Goal: Task Accomplishment & Management: Complete application form

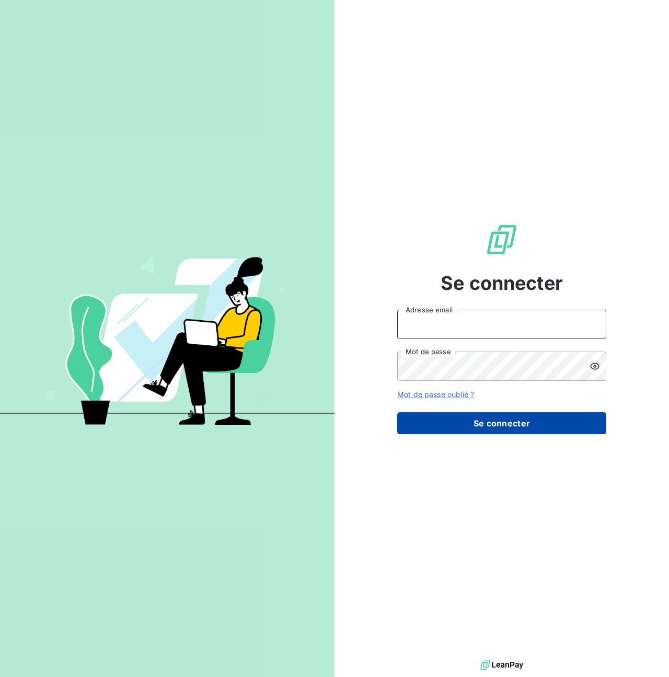
type input "[PERSON_NAME][EMAIL_ADDRESS][PERSON_NAME][DOMAIN_NAME]"
click at [481, 424] on button "Se connecter" at bounding box center [501, 423] width 209 height 22
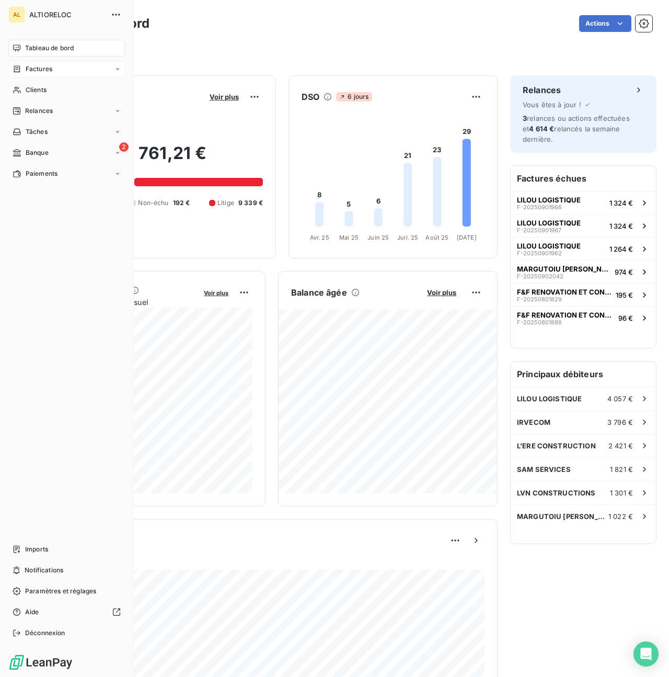
click at [42, 70] on span "Factures" at bounding box center [39, 68] width 27 height 9
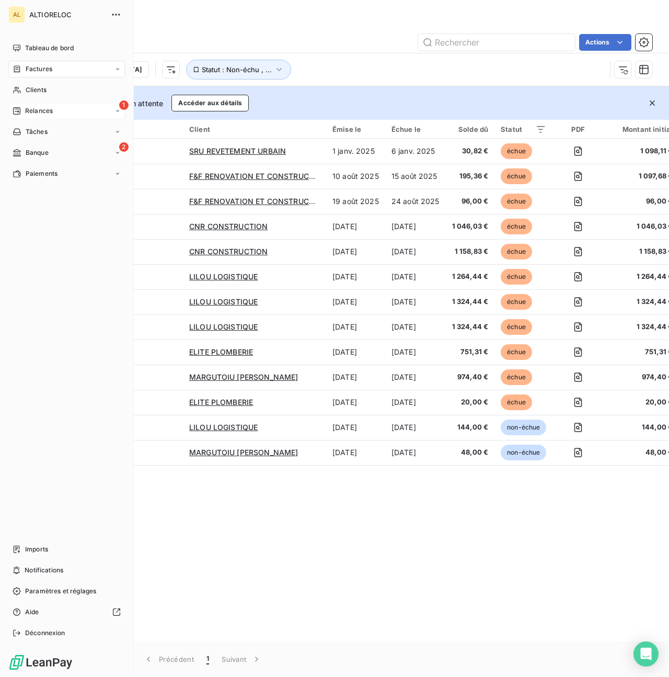
click at [22, 112] on div "Relances" at bounding box center [33, 110] width 40 height 9
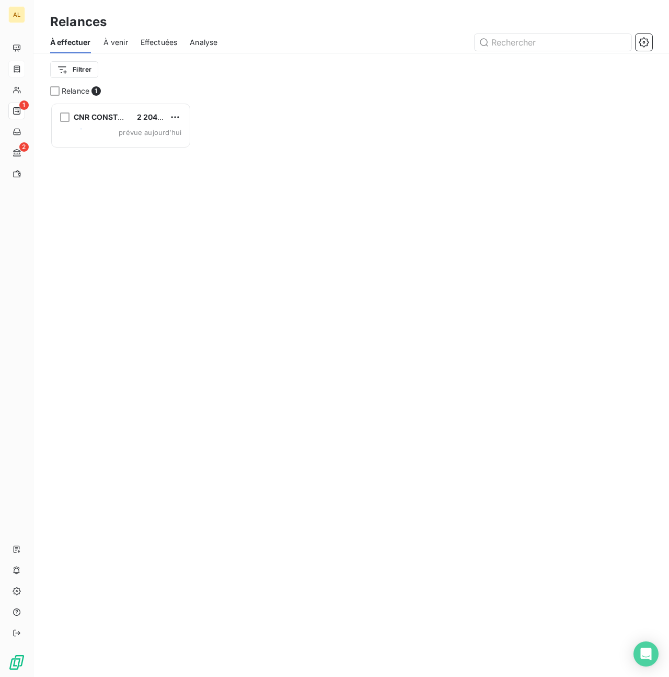
scroll to position [574, 141]
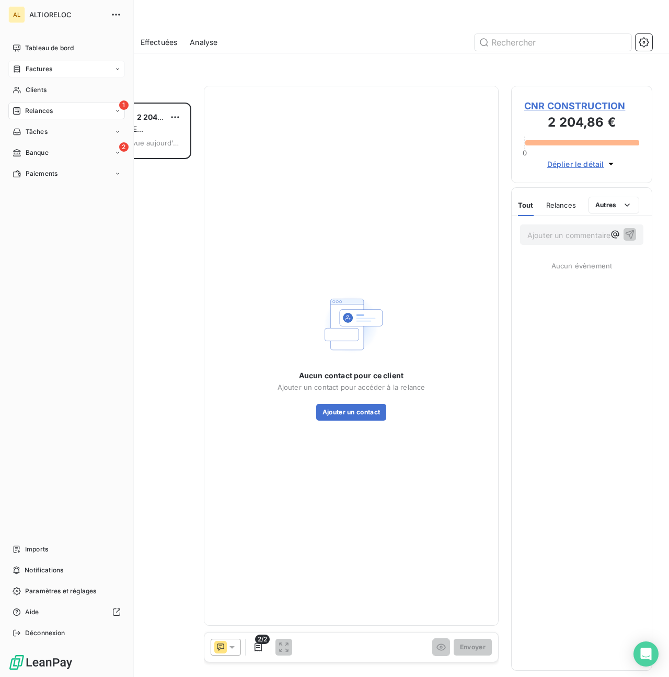
click at [41, 64] on span "Factures" at bounding box center [39, 68] width 27 height 9
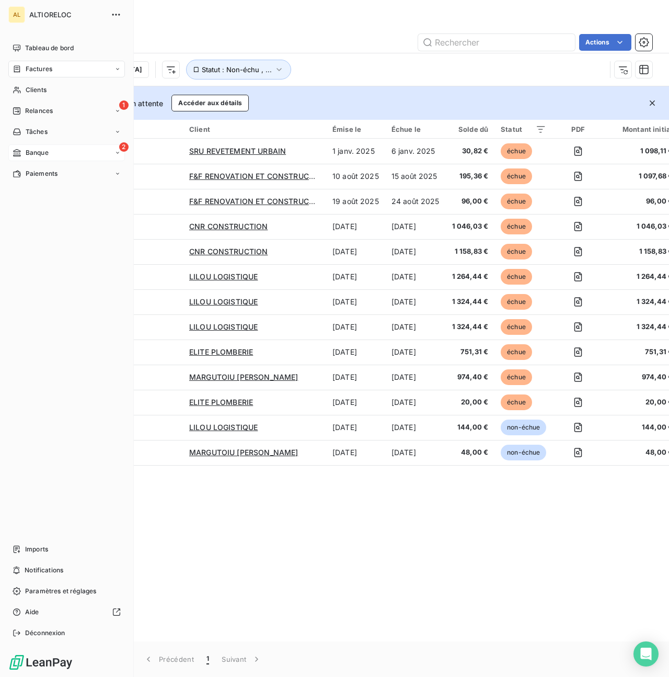
click at [30, 153] on span "Banque" at bounding box center [37, 152] width 23 height 9
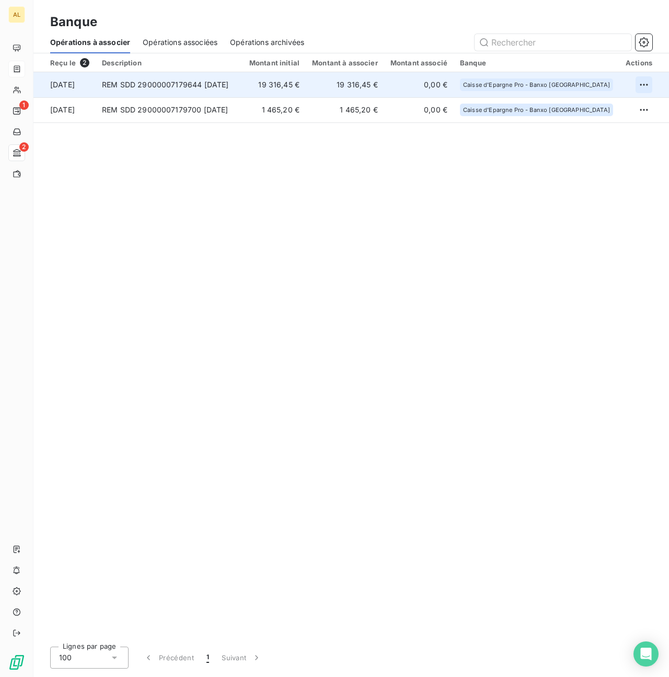
click at [644, 82] on html "AL 1 2 Banque Opérations à associer Opérations associées Opérations archivées R…" at bounding box center [334, 338] width 669 height 677
click at [617, 105] on div "Archiver l’opération" at bounding box center [607, 107] width 81 height 17
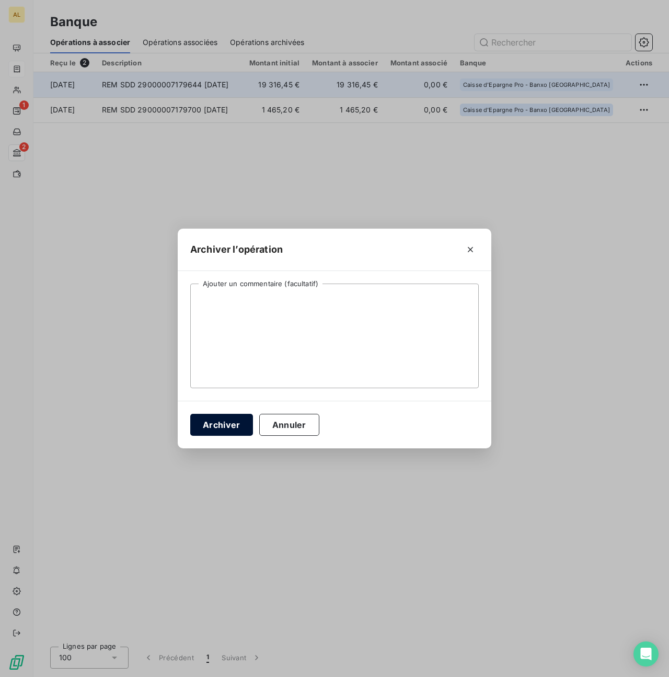
click at [237, 425] on button "Archiver" at bounding box center [221, 425] width 63 height 22
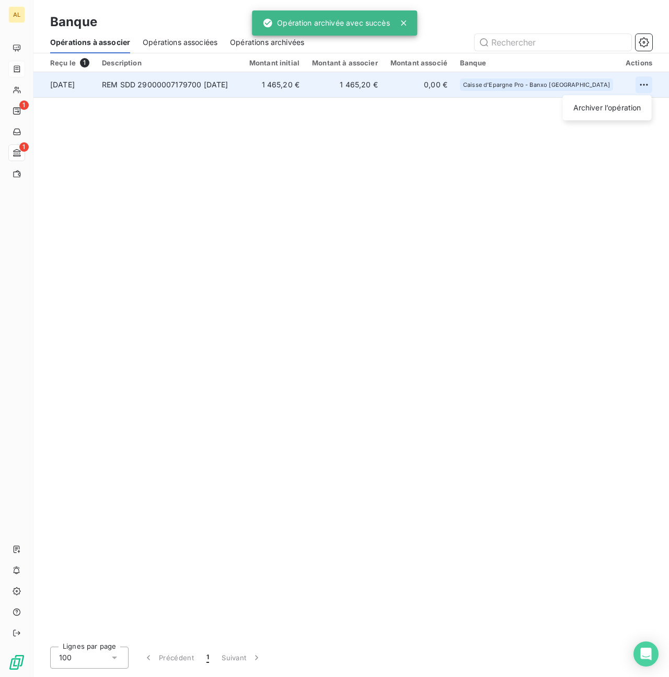
click at [646, 90] on html "AL 1 1 Banque Opérations à associer Opérations associées Opérations archivées R…" at bounding box center [334, 338] width 669 height 677
click at [605, 112] on div "Archiver l’opération" at bounding box center [607, 107] width 81 height 17
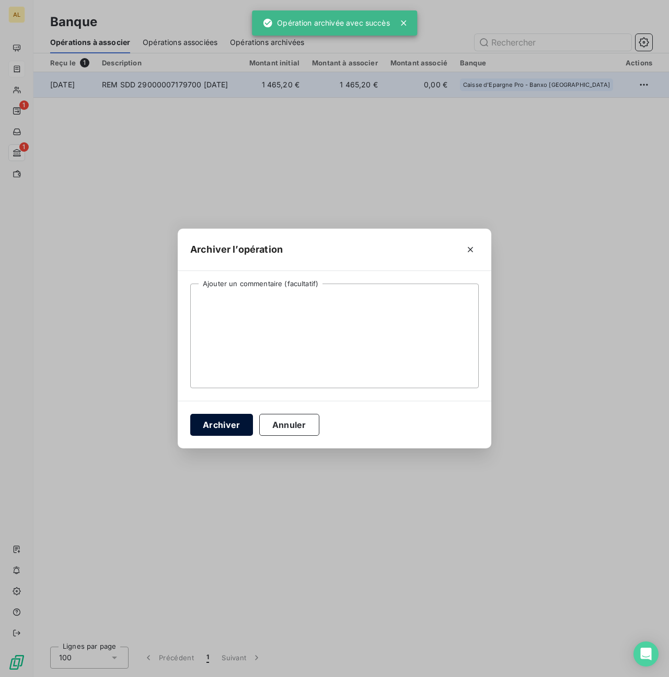
click at [232, 421] on button "Archiver" at bounding box center [221, 425] width 63 height 22
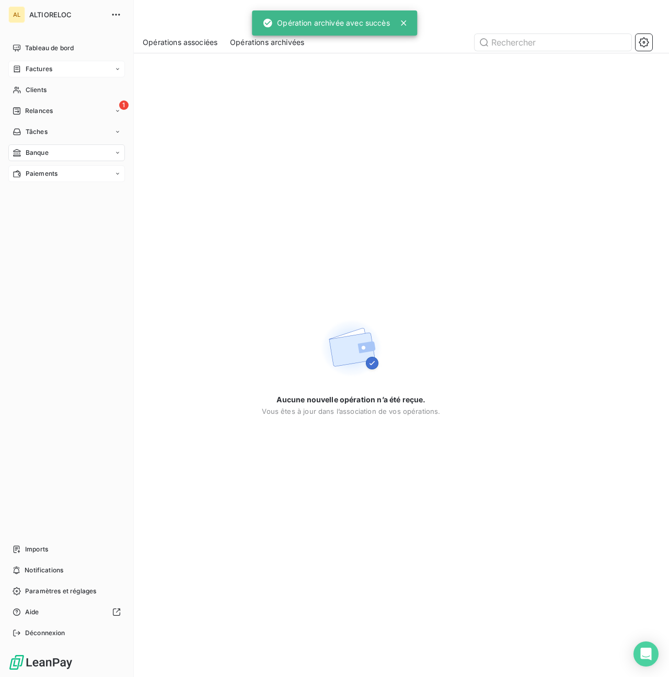
click at [40, 172] on span "Paiements" at bounding box center [42, 173] width 32 height 9
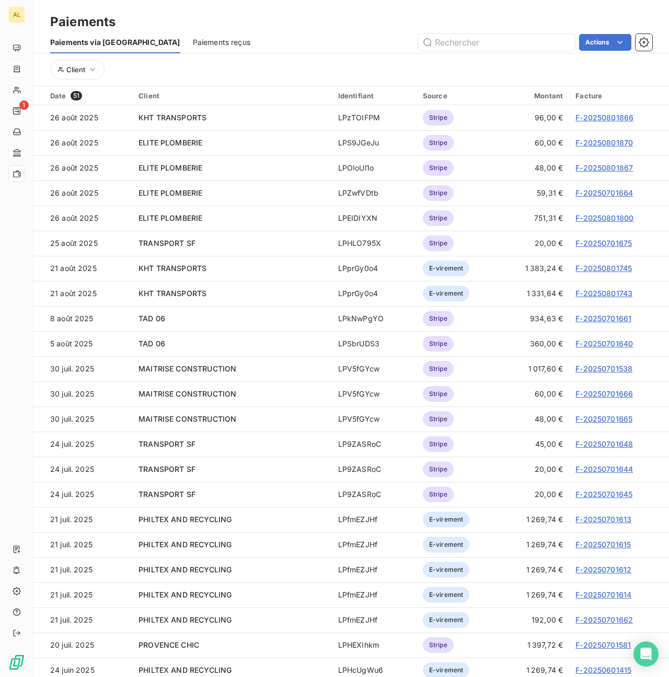
click at [193, 47] on div "Paiements reçus" at bounding box center [222, 42] width 58 height 22
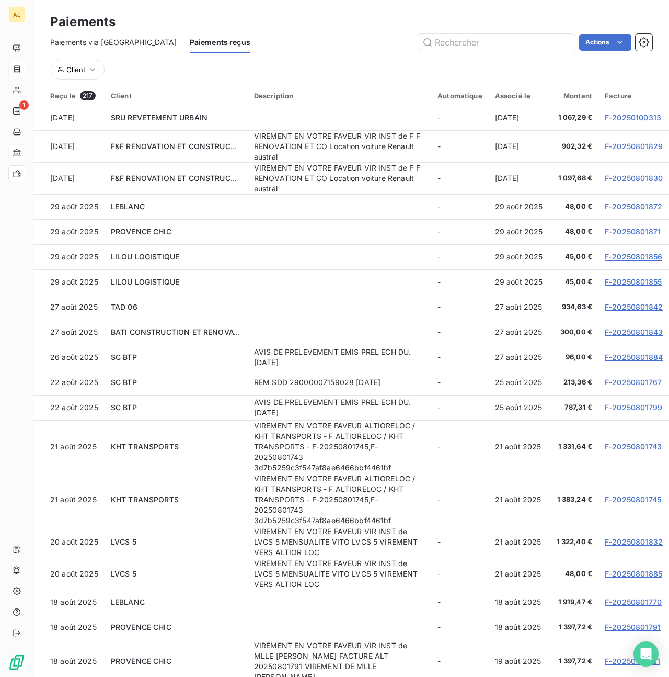
click at [86, 36] on div "Paiements via [GEOGRAPHIC_DATA]" at bounding box center [113, 42] width 127 height 22
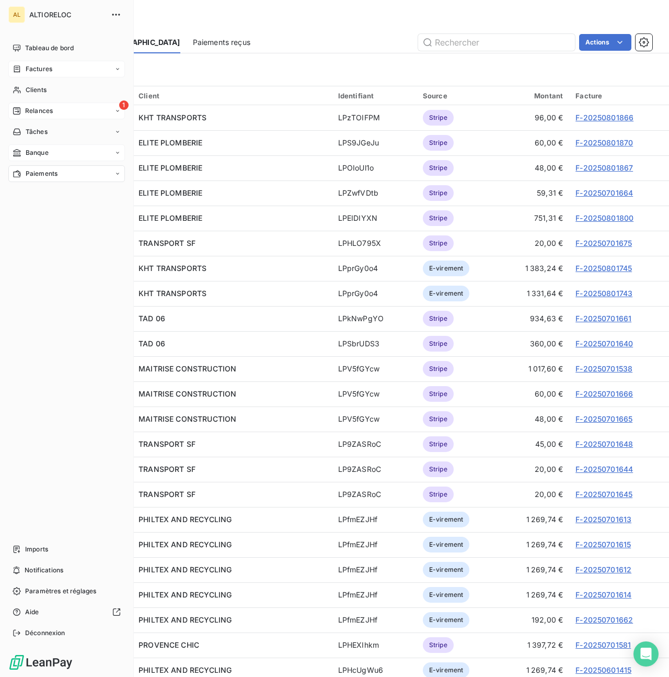
click at [28, 103] on div "1 Relances" at bounding box center [66, 111] width 117 height 17
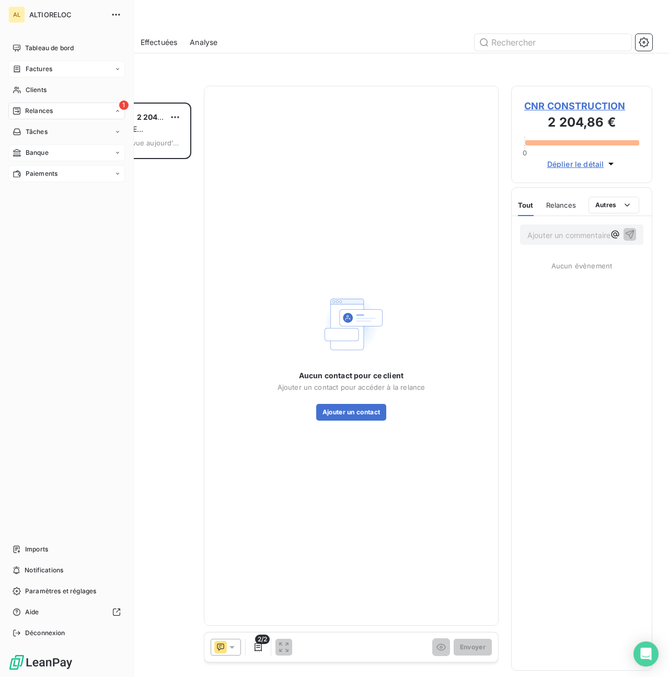
scroll to position [574, 141]
click at [39, 546] on span "Imports" at bounding box center [36, 548] width 23 height 9
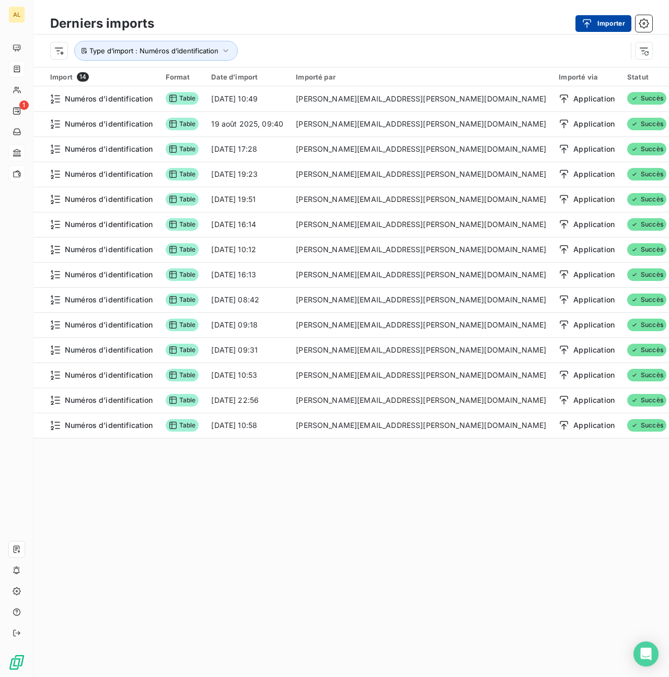
click at [609, 21] on button "Importer" at bounding box center [604, 23] width 56 height 17
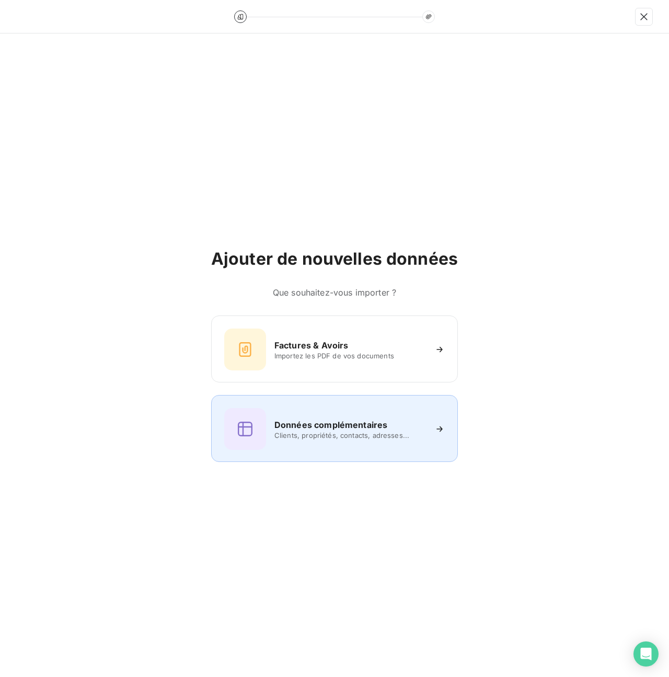
click at [344, 415] on div "Données complémentaires Clients, propriétés, contacts, adresses..." at bounding box center [334, 429] width 221 height 42
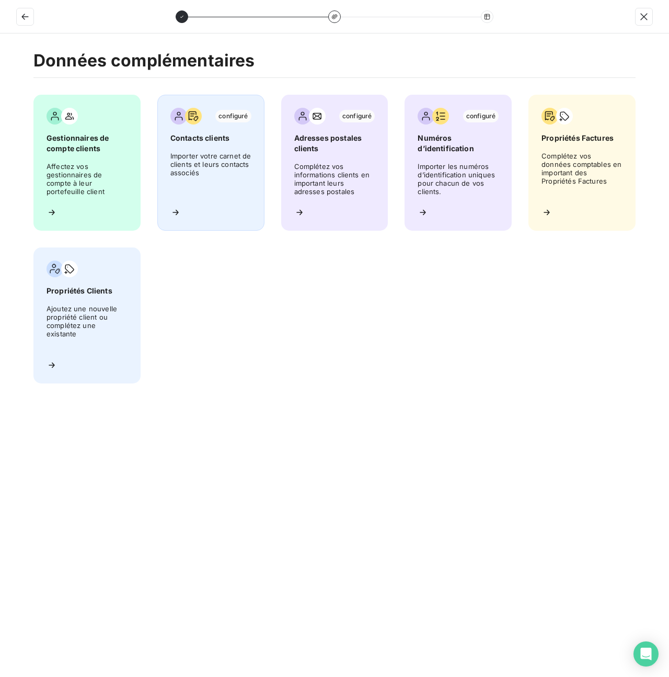
click at [222, 186] on span "Importer votre carnet de clients et leurs contacts associés" at bounding box center [210, 175] width 81 height 47
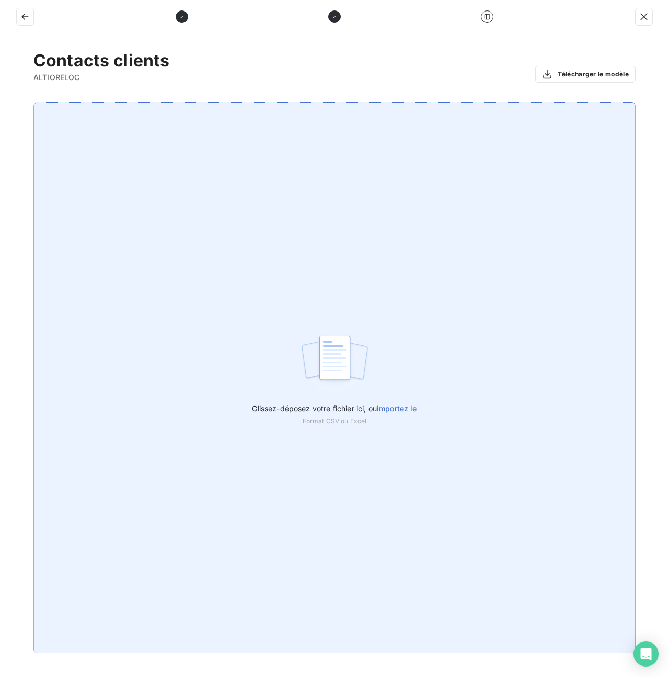
click at [390, 405] on span "importez le" at bounding box center [397, 408] width 40 height 9
click at [1, 103] on input "Glissez-déposez votre fichier ici, ou importez le" at bounding box center [0, 102] width 1 height 1
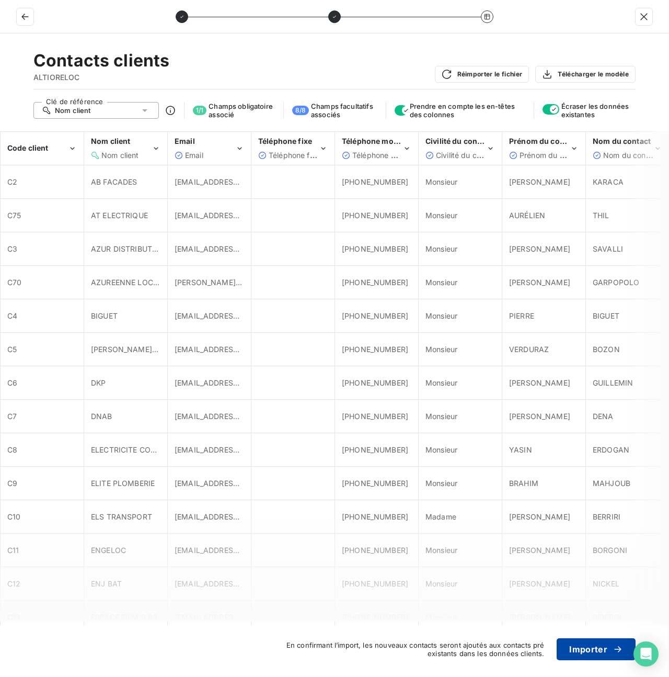
click at [592, 646] on button "Importer" at bounding box center [596, 649] width 79 height 22
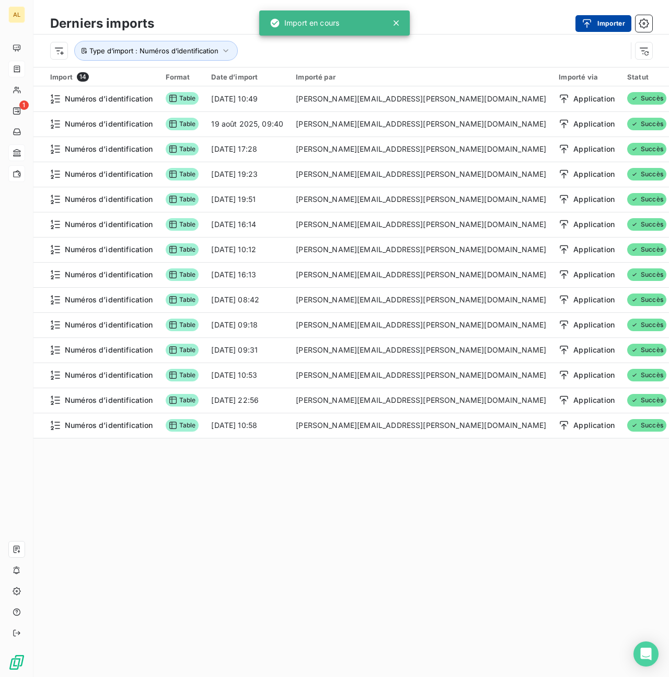
click at [602, 20] on button "Importer" at bounding box center [604, 23] width 56 height 17
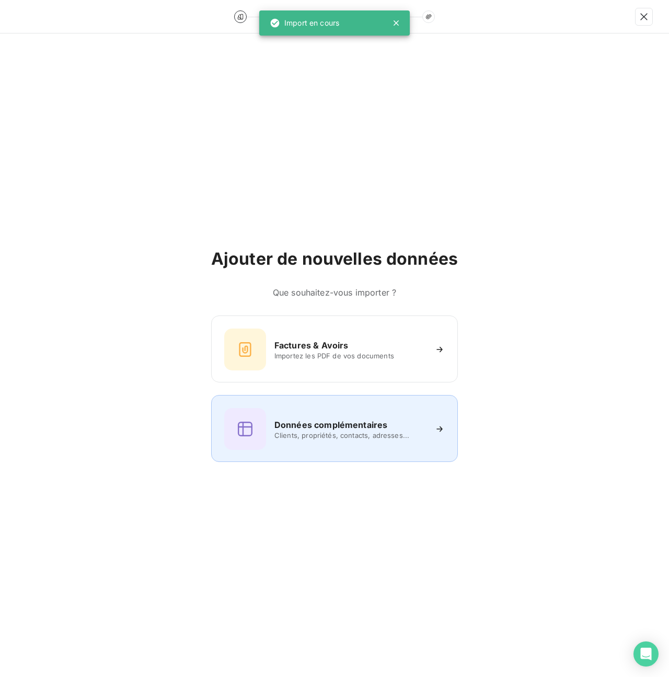
click at [351, 423] on h6 "Données complémentaires" at bounding box center [331, 424] width 113 height 13
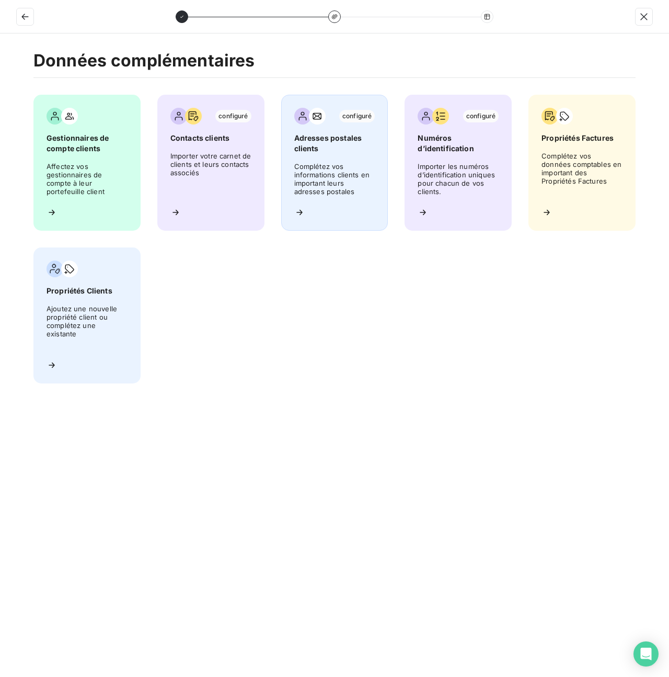
click at [326, 178] on span "Complétez vos informations clients en important leurs adresses postales" at bounding box center [334, 180] width 81 height 37
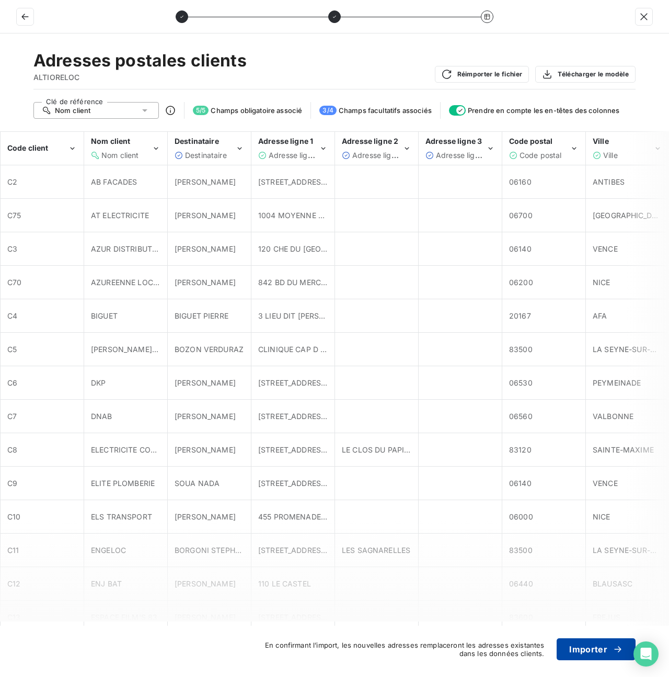
click at [595, 645] on button "Importer" at bounding box center [596, 649] width 79 height 22
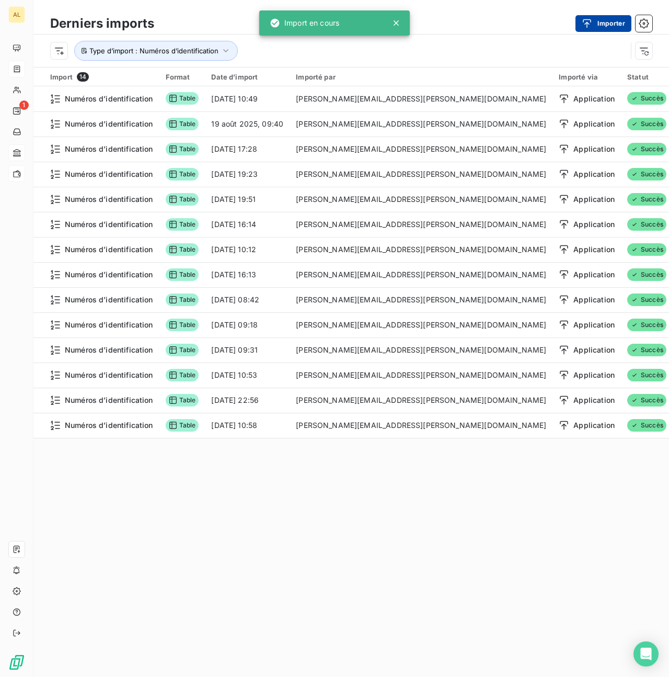
click at [611, 26] on button "Importer" at bounding box center [604, 23] width 56 height 17
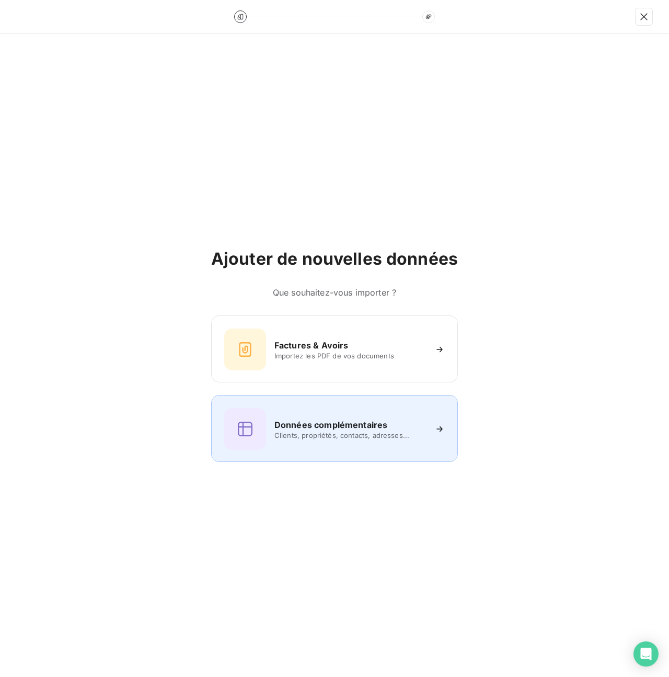
click at [371, 432] on span "Clients, propriétés, contacts, adresses..." at bounding box center [351, 435] width 152 height 8
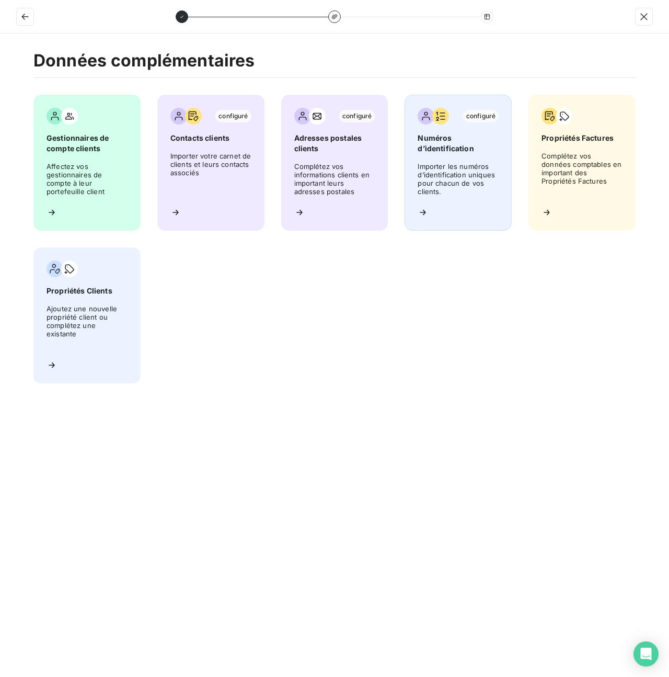
click at [453, 185] on span "Importer les numéros d’identification uniques pour chacun de vos clients." at bounding box center [458, 180] width 81 height 37
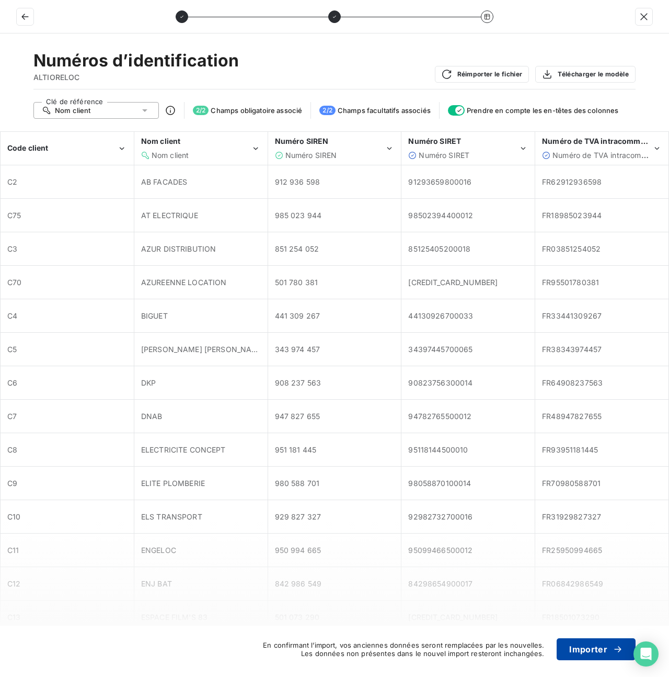
click at [579, 651] on button "Importer" at bounding box center [596, 649] width 79 height 22
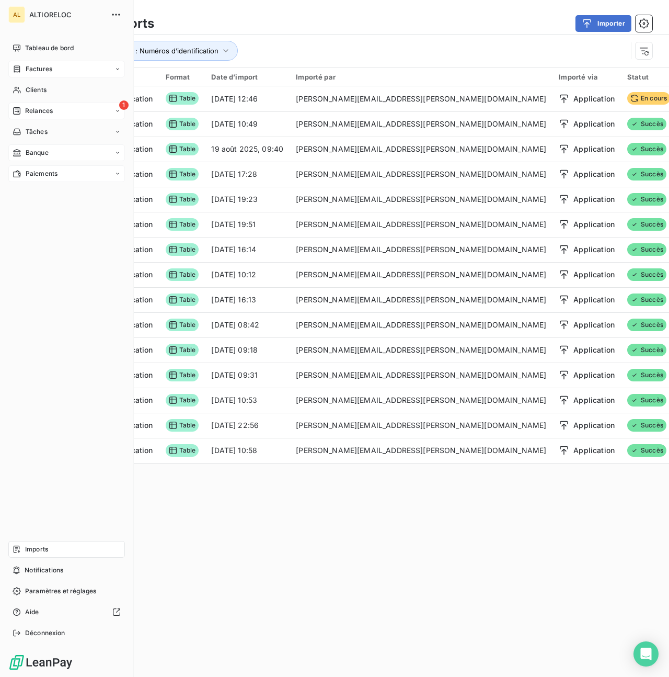
click at [35, 109] on span "Relances" at bounding box center [39, 110] width 28 height 9
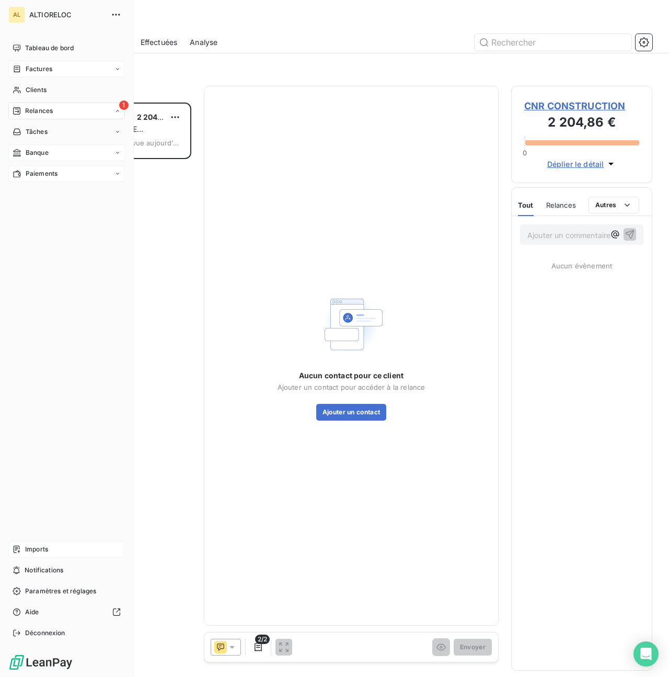
scroll to position [574, 141]
click at [26, 554] on div "Imports" at bounding box center [66, 549] width 117 height 17
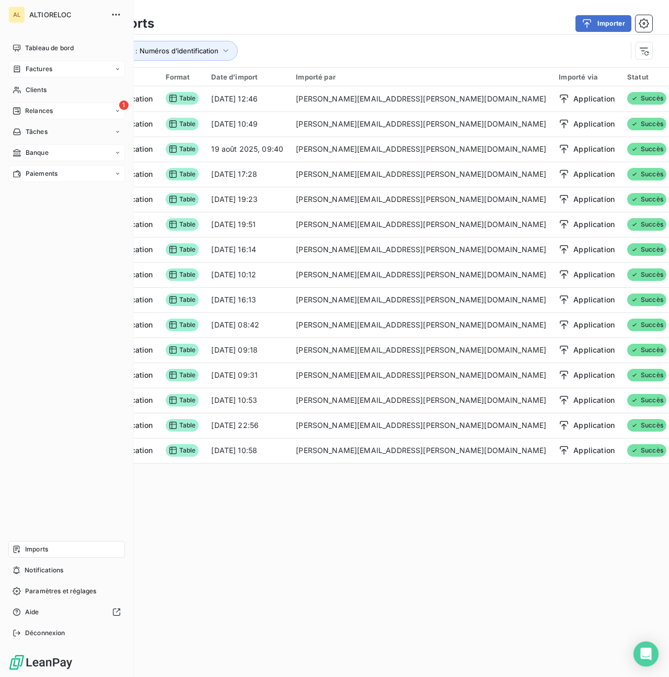
click at [43, 111] on span "Relances" at bounding box center [39, 110] width 28 height 9
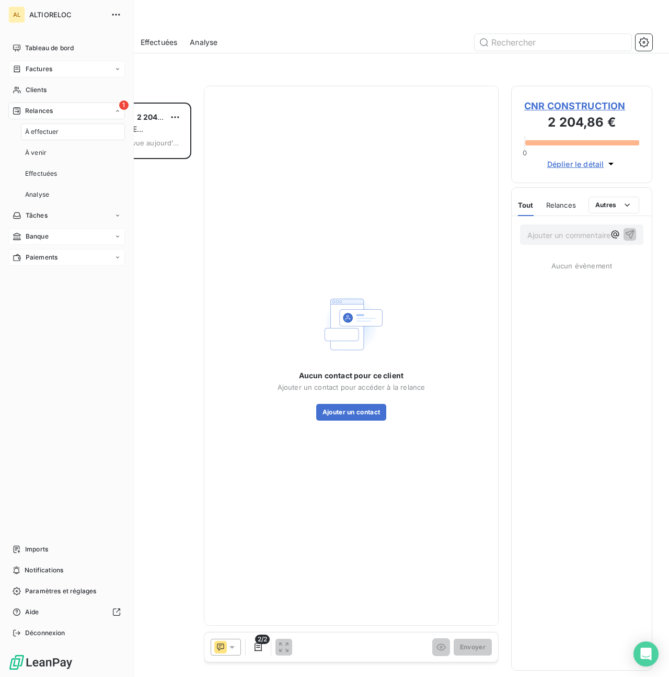
scroll to position [574, 141]
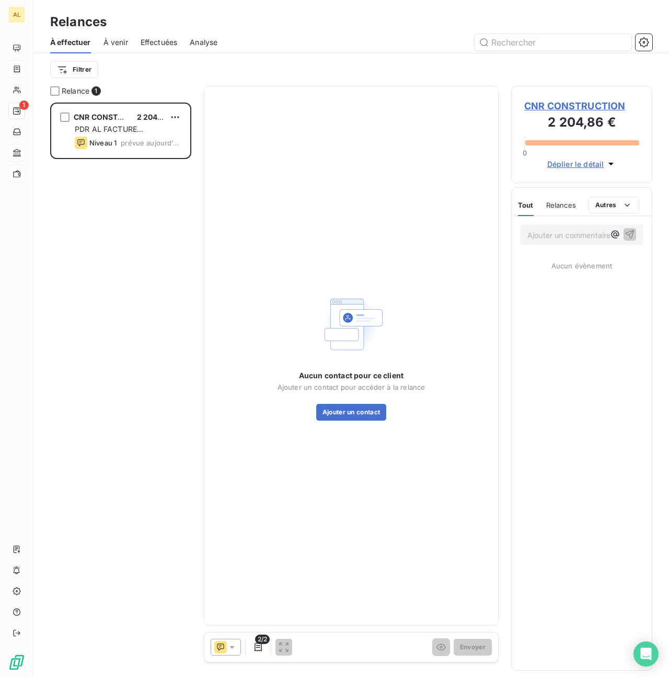
click at [583, 107] on span "CNR CONSTRUCTION" at bounding box center [582, 106] width 115 height 14
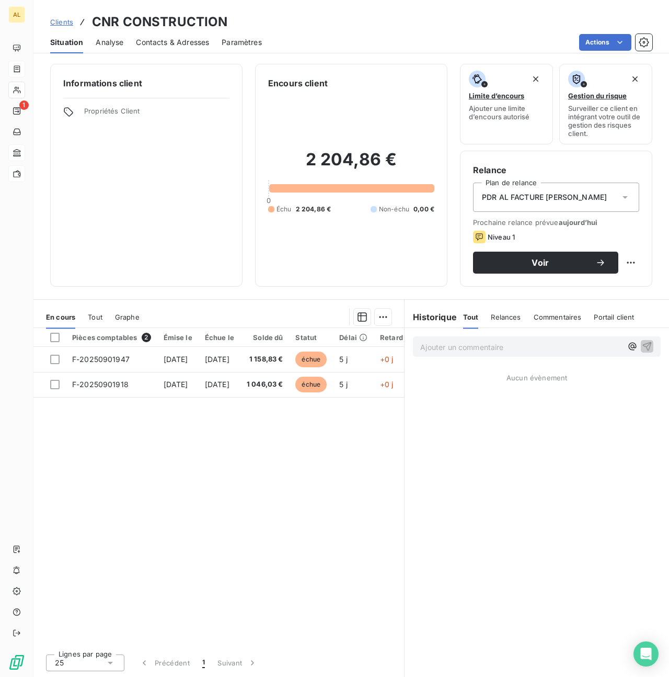
click at [191, 45] on span "Contacts & Adresses" at bounding box center [172, 42] width 73 height 10
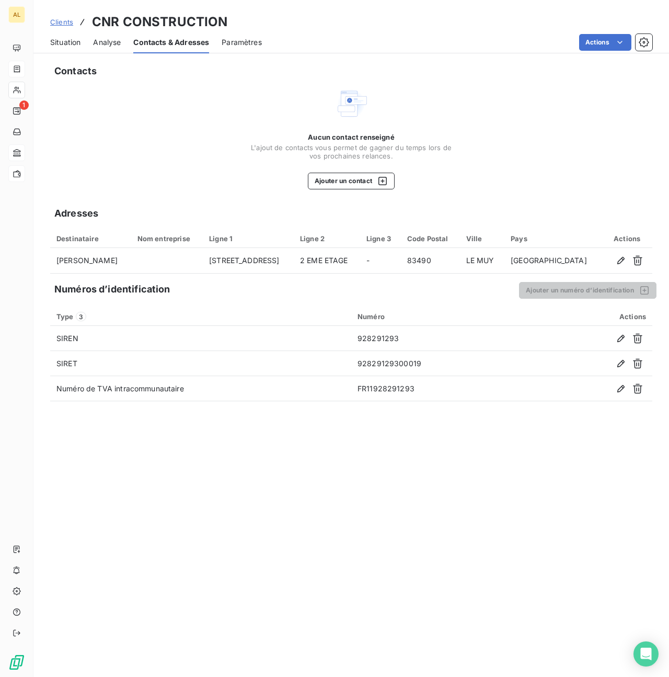
click at [65, 47] on span "Situation" at bounding box center [65, 42] width 30 height 10
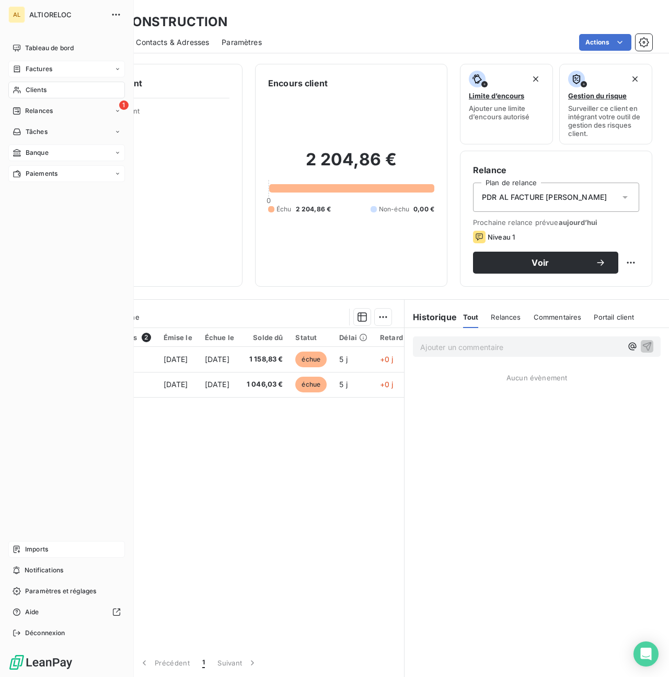
click at [44, 549] on span "Imports" at bounding box center [36, 548] width 23 height 9
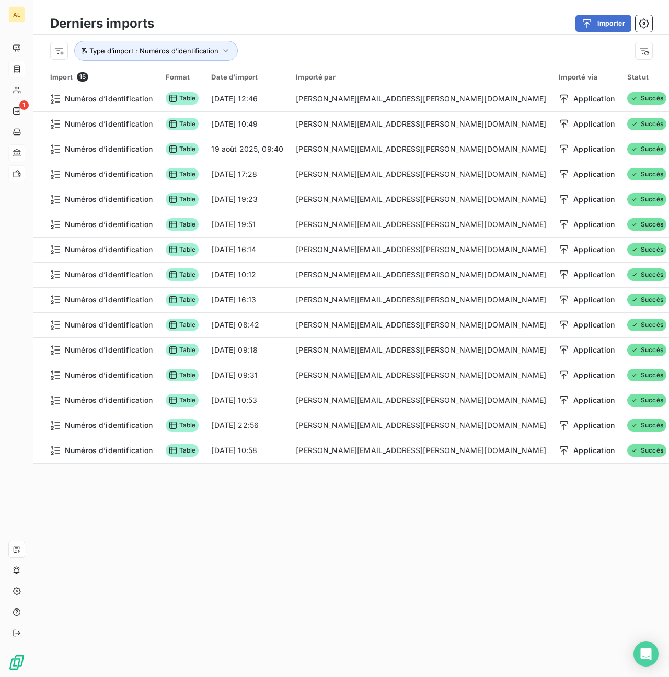
click at [354, 532] on div "Derniers imports Importer Type d’import : Numéros d’identification Import 15 Fo…" at bounding box center [351, 338] width 636 height 677
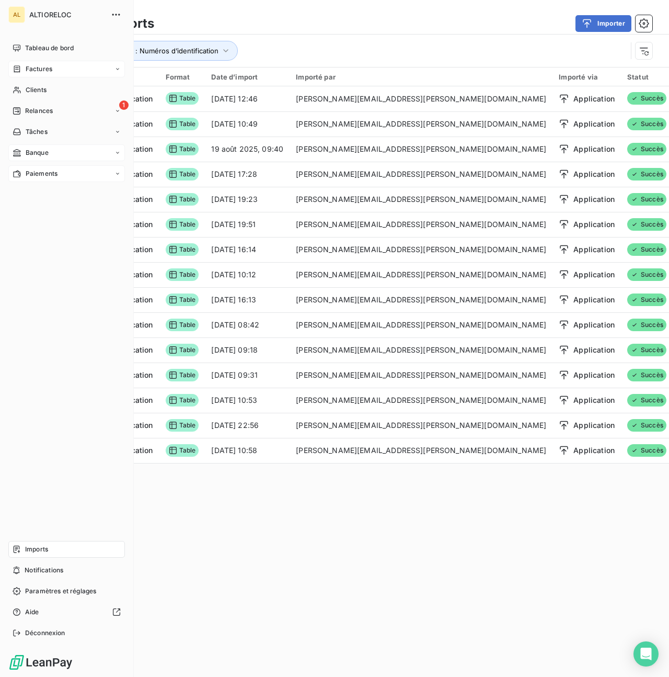
click at [15, 549] on icon at bounding box center [17, 549] width 8 height 8
click at [28, 547] on span "Imports" at bounding box center [36, 548] width 23 height 9
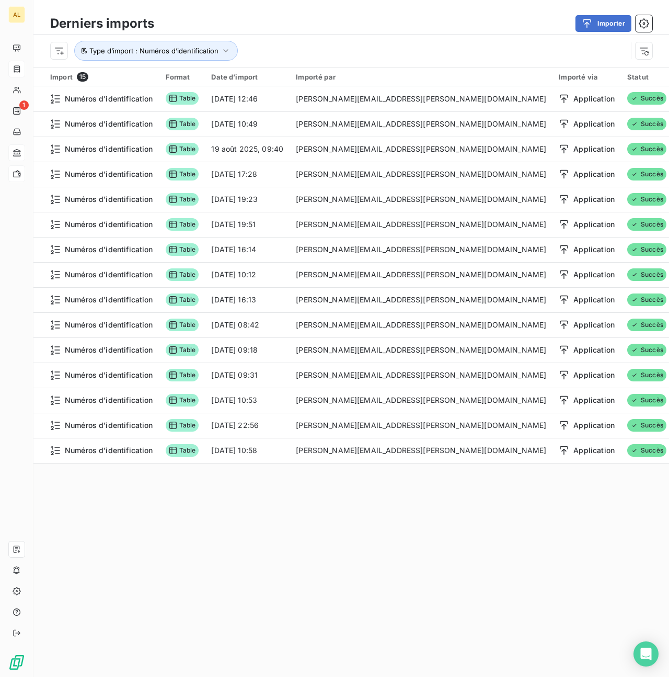
click at [252, 533] on div "Derniers imports Importer Type d’import : Numéros d’identification Import 15 Fo…" at bounding box center [351, 338] width 636 height 677
click at [221, 51] on icon "button" at bounding box center [226, 50] width 10 height 10
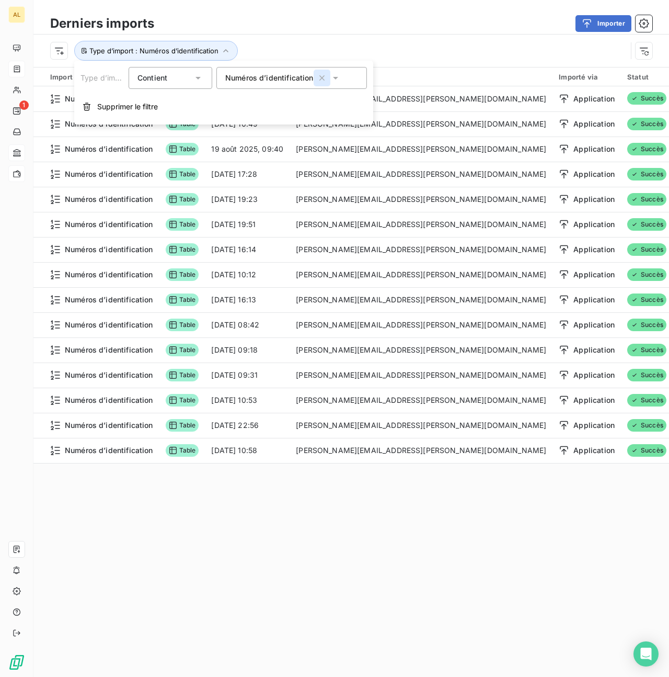
click at [320, 78] on icon "button" at bounding box center [322, 78] width 10 height 10
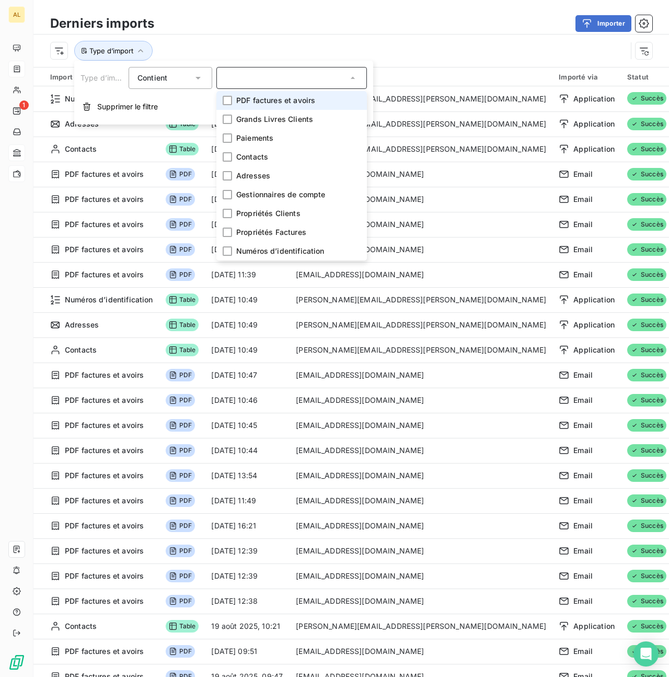
click at [348, 83] on icon at bounding box center [353, 78] width 10 height 10
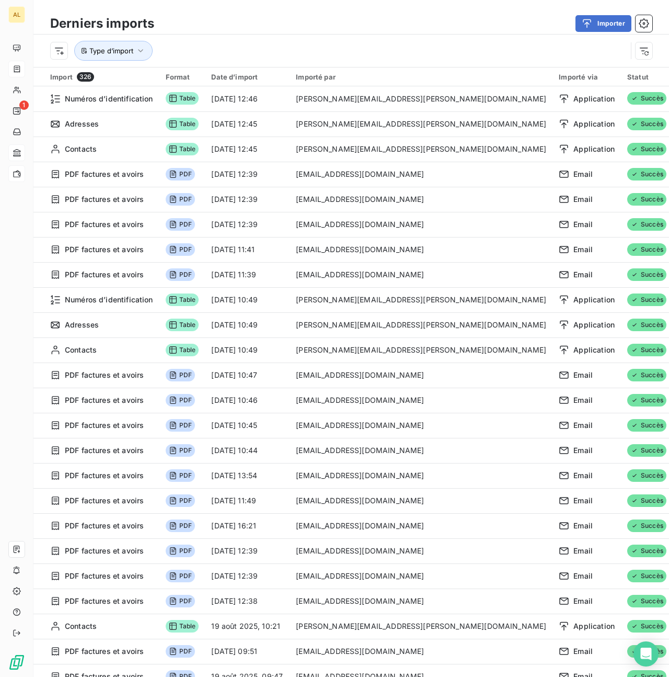
click at [245, 45] on div "Type d’import" at bounding box center [338, 51] width 577 height 20
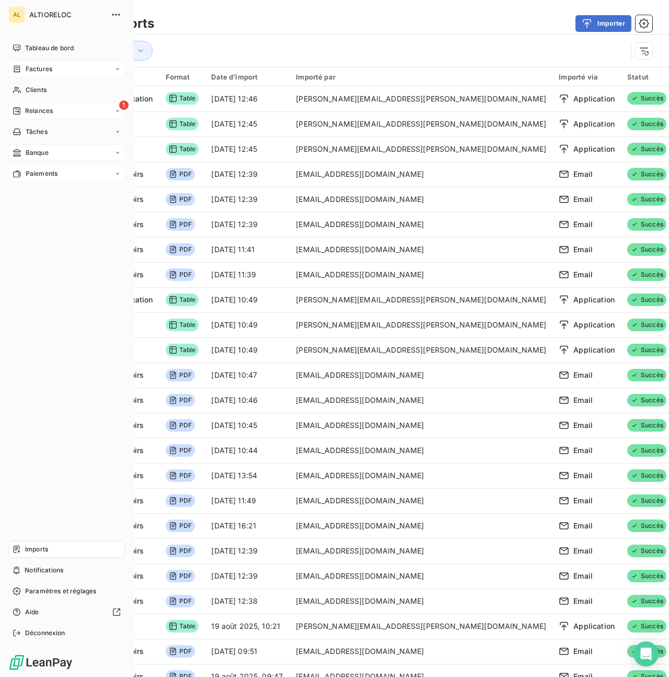
click at [21, 111] on div "Relances" at bounding box center [33, 110] width 40 height 9
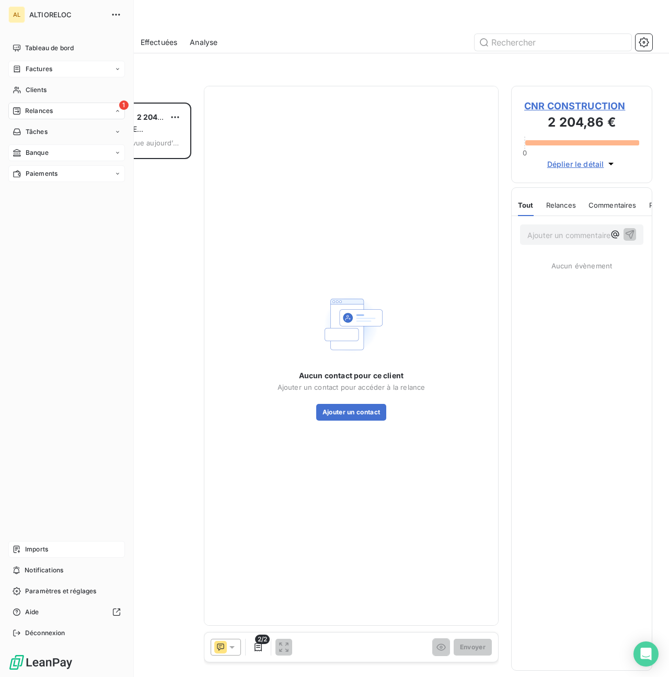
scroll to position [1, 1]
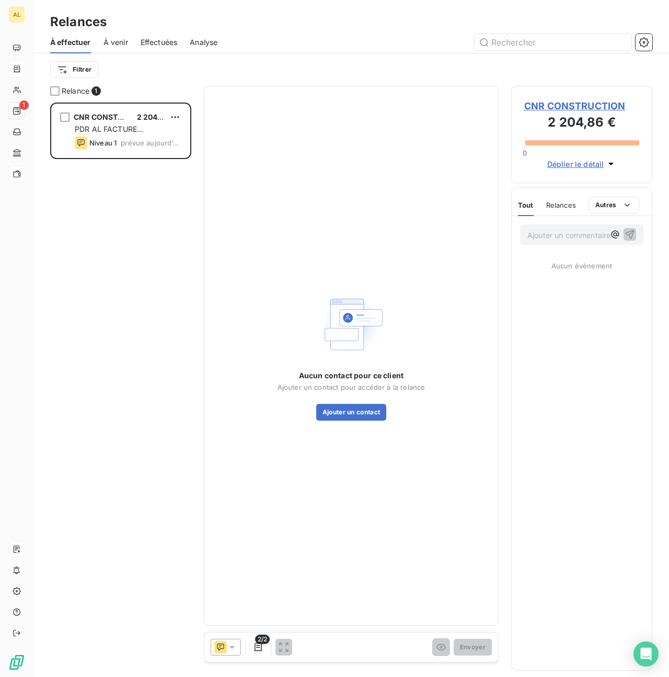
click at [547, 107] on span "CNR CONSTRUCTION" at bounding box center [582, 106] width 115 height 14
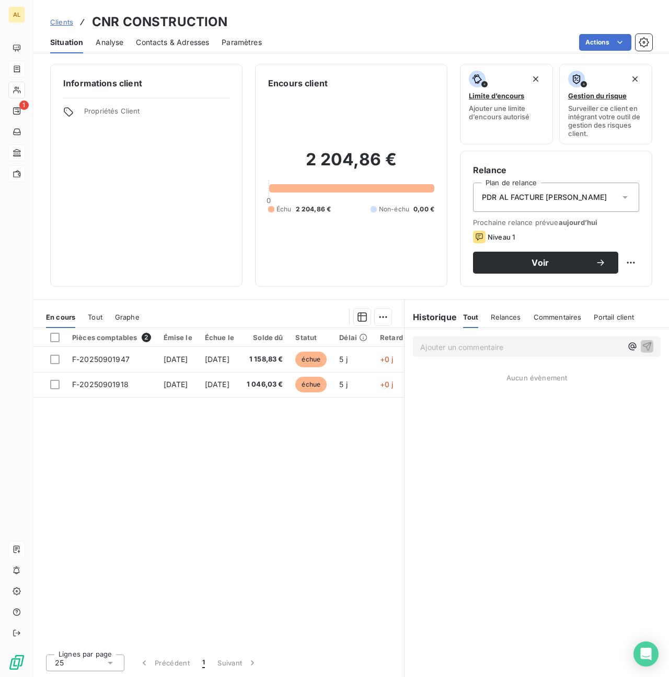
click at [167, 43] on span "Contacts & Adresses" at bounding box center [172, 42] width 73 height 10
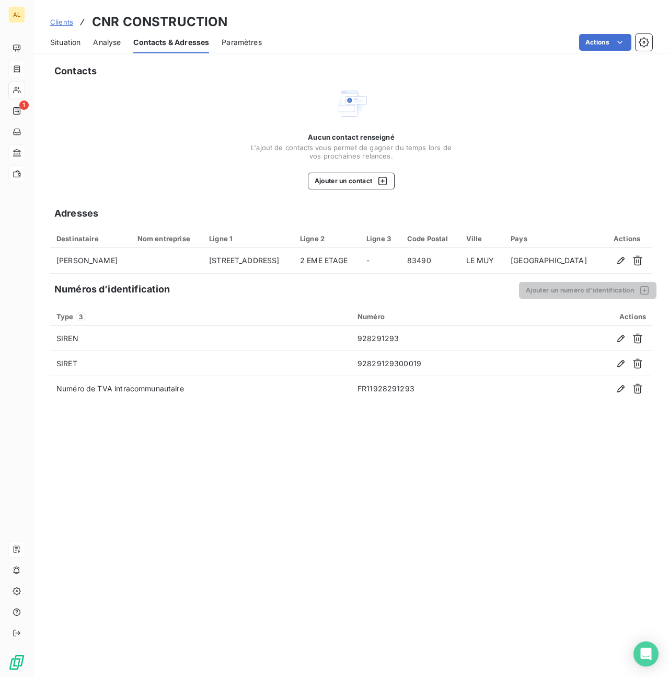
click at [59, 39] on span "Situation" at bounding box center [65, 42] width 30 height 10
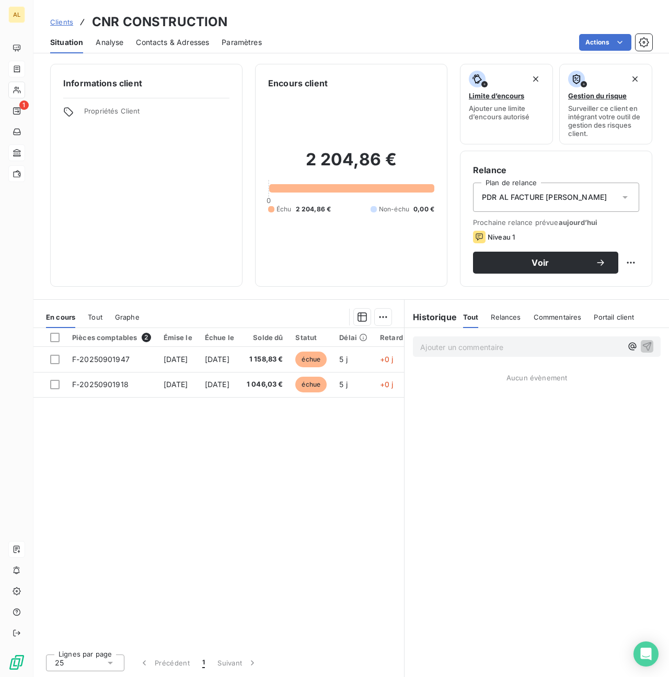
click at [111, 42] on span "Analyse" at bounding box center [110, 42] width 28 height 10
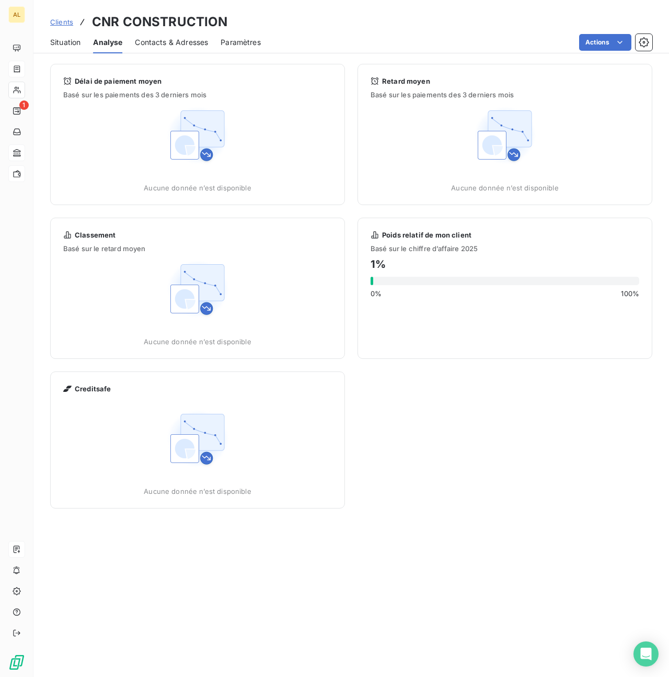
click at [166, 43] on span "Contacts & Adresses" at bounding box center [171, 42] width 73 height 10
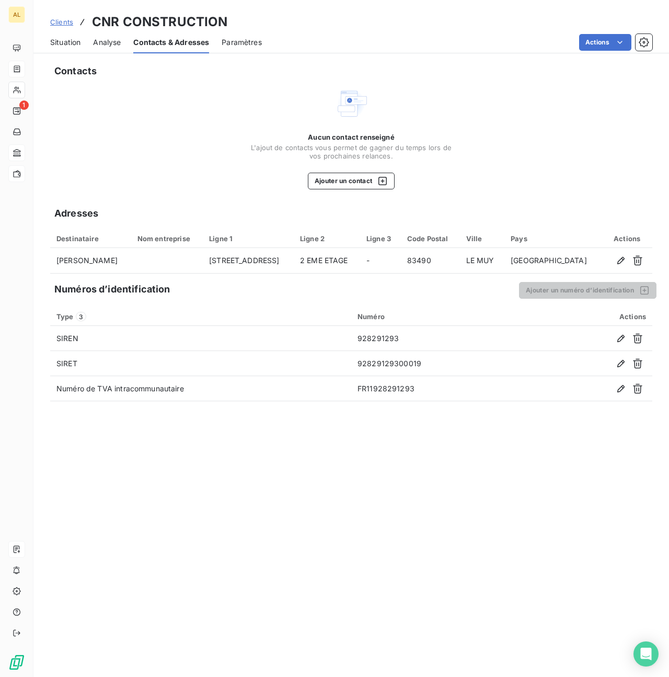
click at [111, 44] on span "Analyse" at bounding box center [107, 42] width 28 height 10
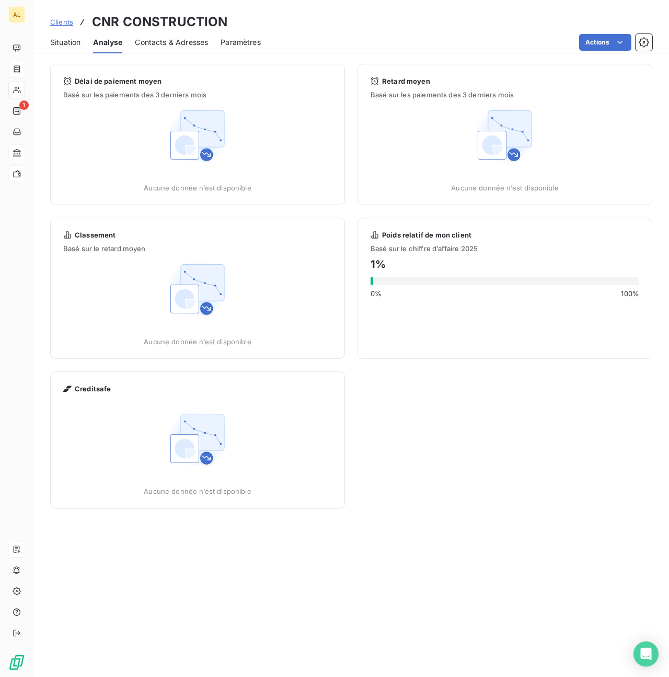
click at [153, 39] on span "Contacts & Adresses" at bounding box center [171, 42] width 73 height 10
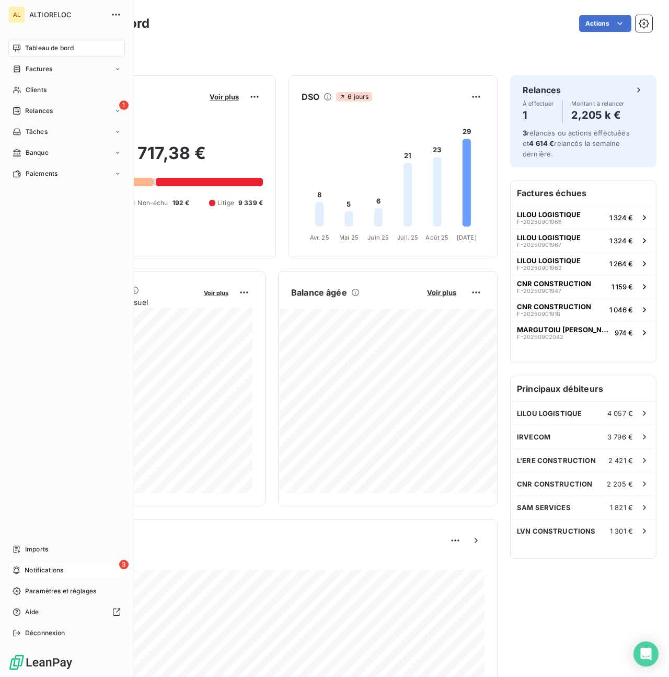
click at [22, 574] on div "3 Notifications" at bounding box center [66, 570] width 117 height 17
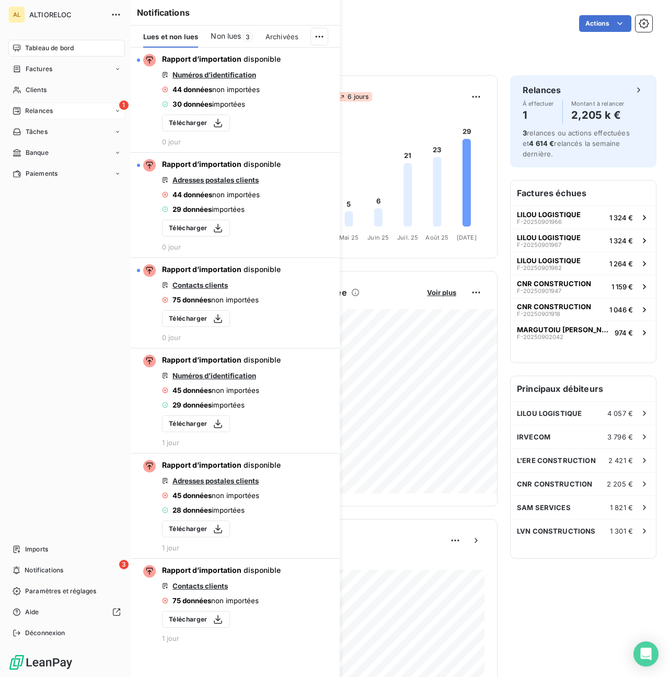
click at [19, 110] on icon at bounding box center [17, 111] width 8 height 8
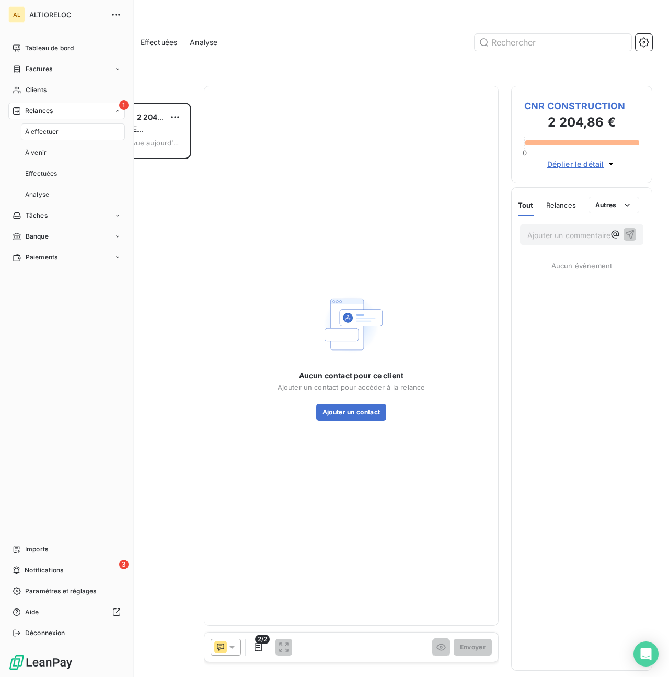
scroll to position [574, 141]
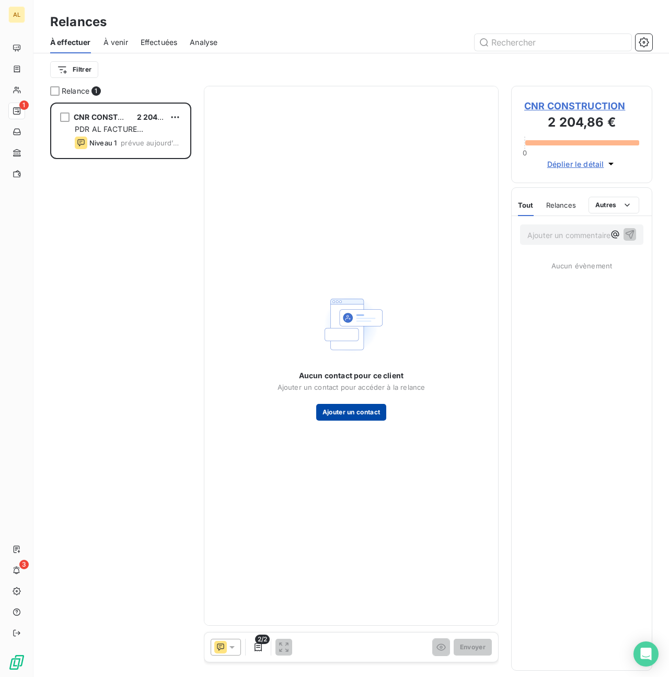
click at [344, 417] on button "Ajouter un contact" at bounding box center [351, 412] width 71 height 17
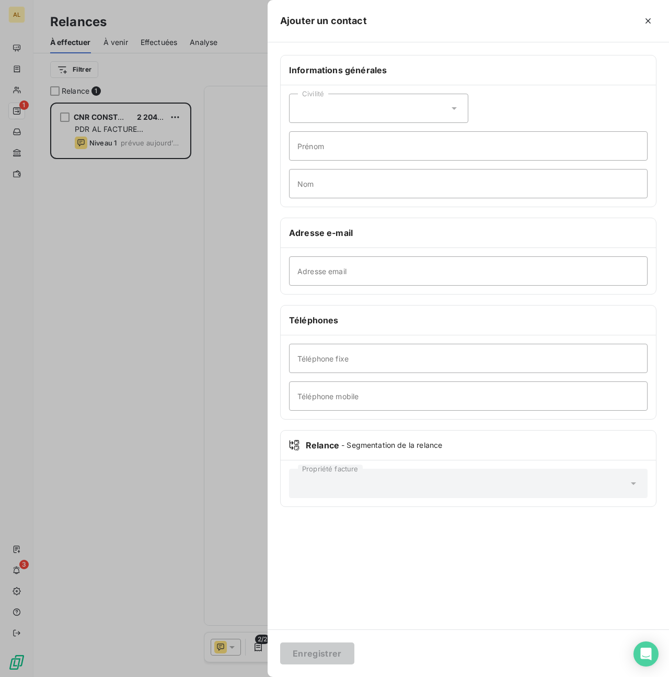
click at [456, 111] on icon at bounding box center [454, 108] width 10 height 10
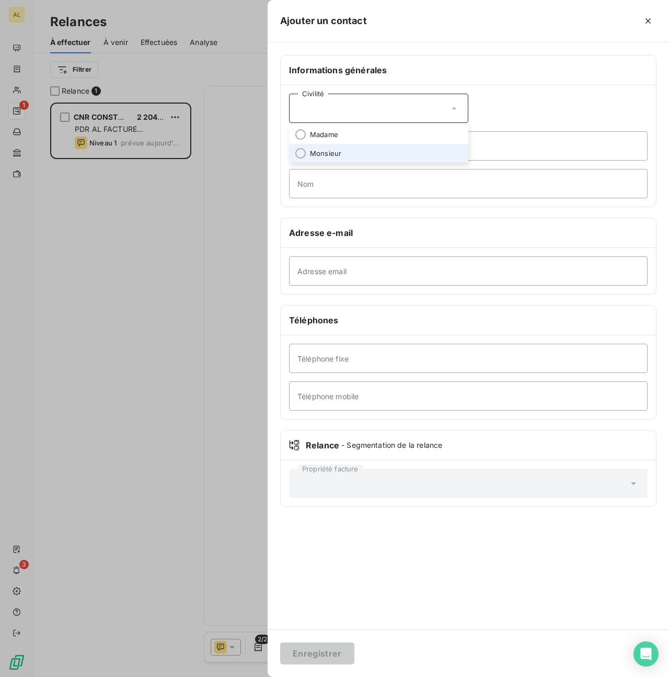
click at [355, 151] on li "Monsieur" at bounding box center [378, 153] width 179 height 19
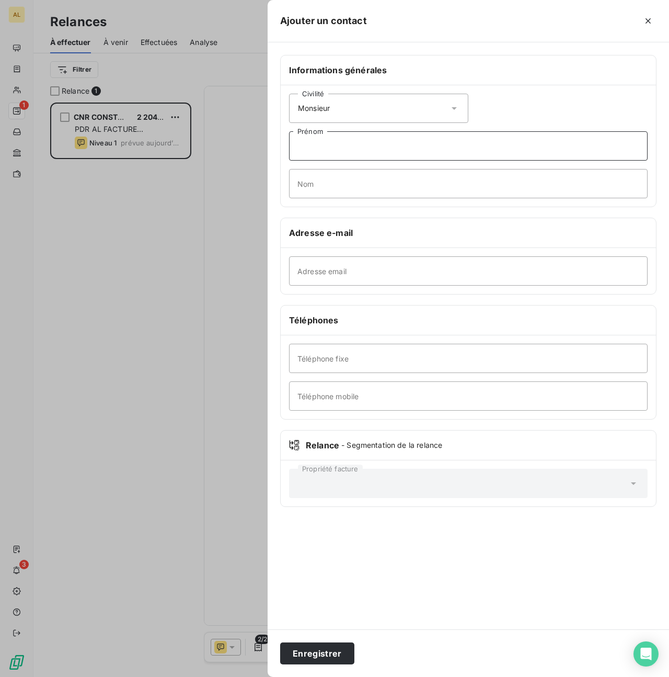
click at [355, 151] on input "Prénom" at bounding box center [468, 145] width 359 height 29
paste input "ABDULKERIM"
type input "ABDULKERIM"
click at [342, 183] on input "Nom" at bounding box center [468, 183] width 359 height 29
type input "EREN"
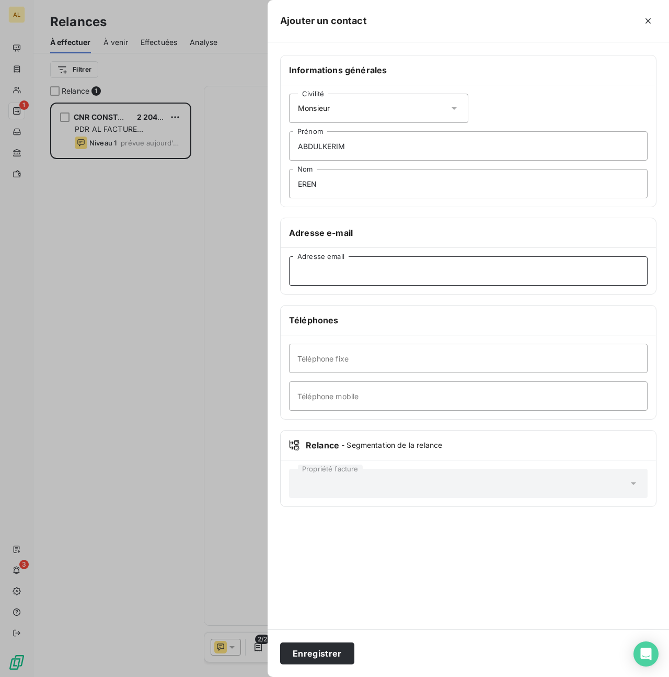
click at [328, 276] on input "Adresse email" at bounding box center [468, 270] width 359 height 29
click at [337, 273] on input "Adresse email" at bounding box center [468, 270] width 359 height 29
paste input "cnrconstruction83@gmail.com"
type input "cnrconstruction83@gmail.com"
click at [336, 398] on input "Téléphone mobile" at bounding box center [468, 395] width 359 height 29
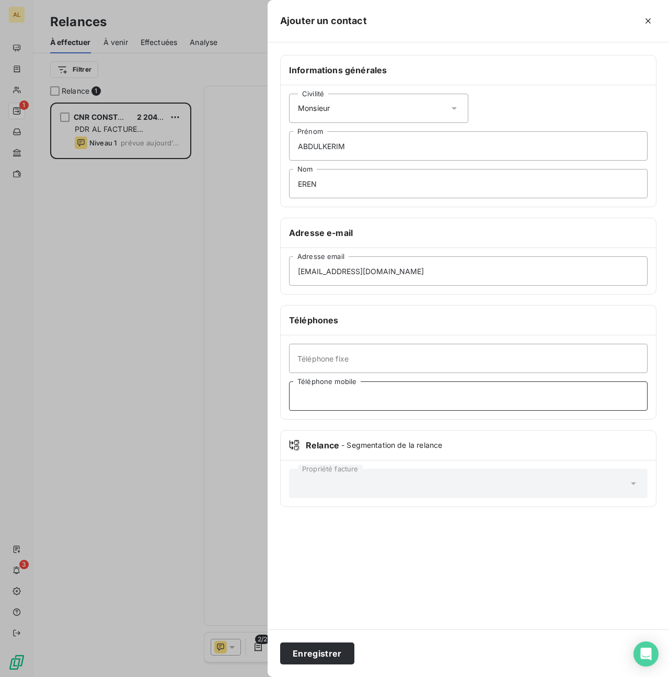
click at [389, 391] on input "Téléphone mobile" at bounding box center [468, 395] width 359 height 29
paste input "+33749072421"
drag, startPoint x: 310, startPoint y: 395, endPoint x: 278, endPoint y: 395, distance: 31.4
click at [278, 395] on div "Informations générales Civilité Monsieur ABDULKERIM Prénom EREN Nom Adresse e-m…" at bounding box center [469, 287] width 402 height 464
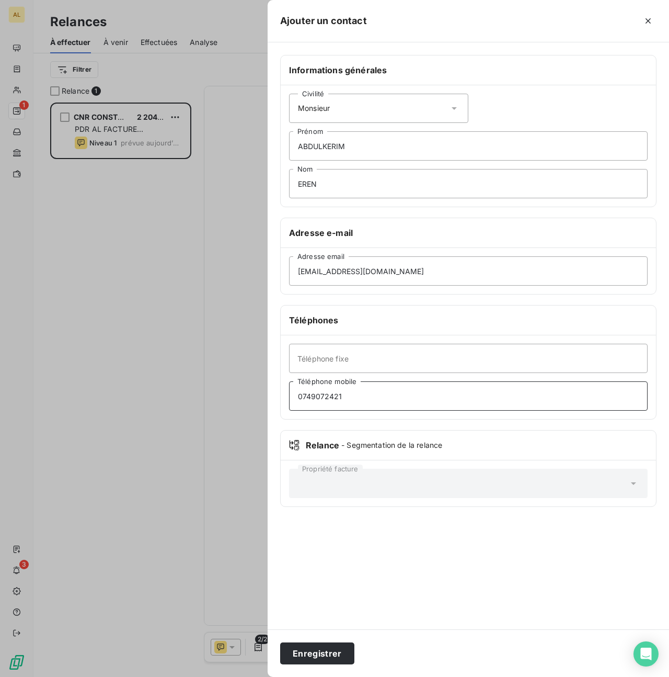
type input "0749072421"
click at [366, 536] on div "Informations générales Civilité Monsieur ABDULKERIM Prénom EREN Nom Adresse e-m…" at bounding box center [469, 335] width 402 height 587
click at [309, 658] on button "Enregistrer" at bounding box center [317, 653] width 74 height 22
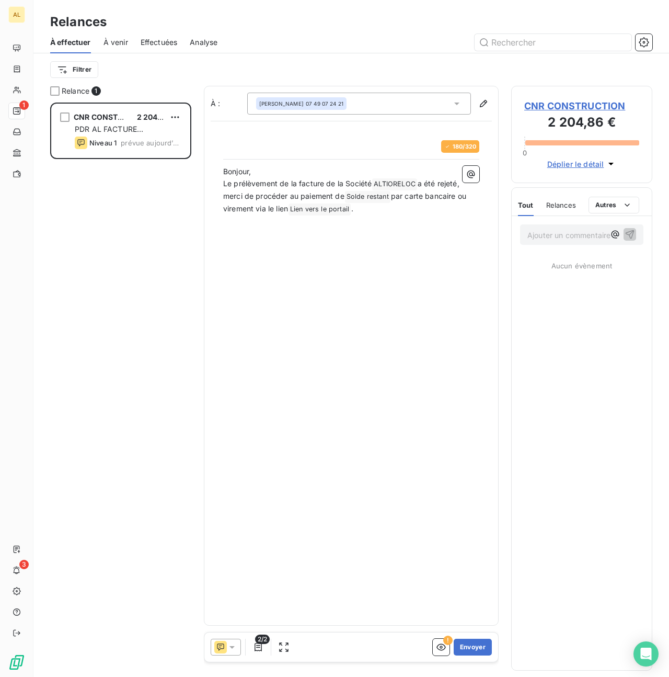
click at [236, 650] on icon at bounding box center [232, 647] width 10 height 10
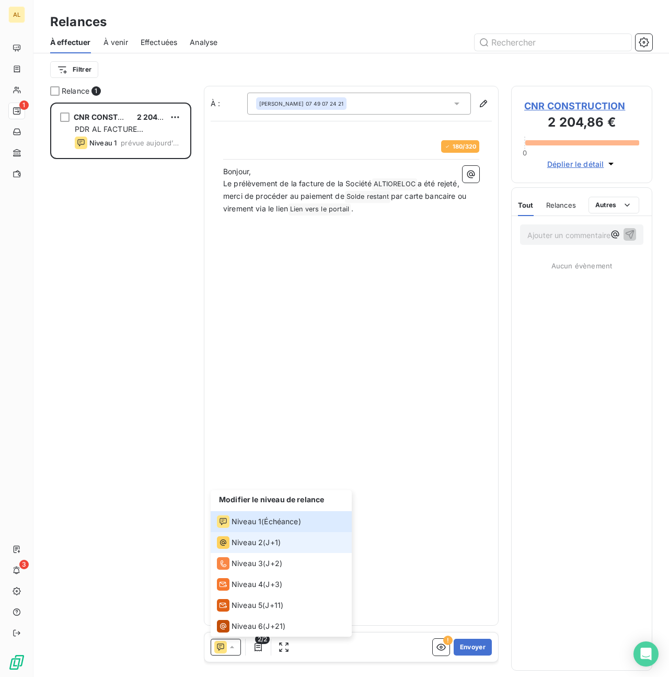
click at [251, 538] on span "Niveau 2" at bounding box center [247, 542] width 31 height 10
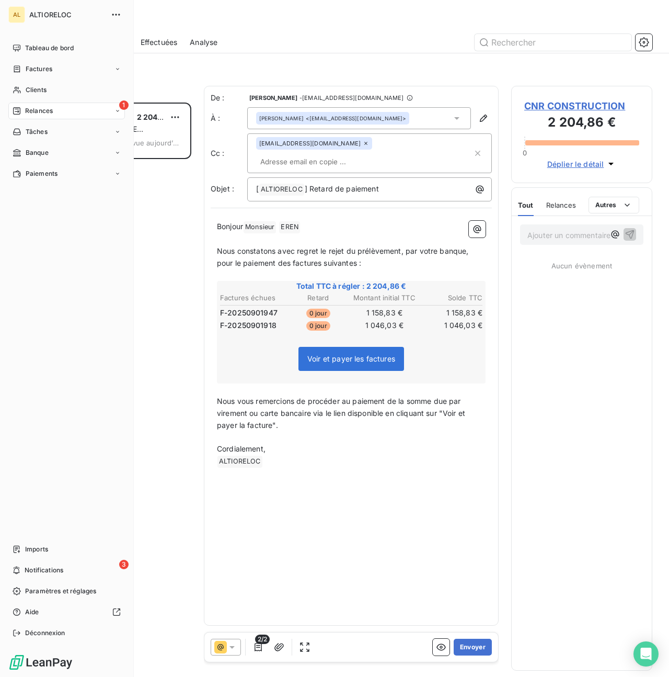
click at [23, 114] on div "Relances" at bounding box center [33, 110] width 40 height 9
click at [36, 73] on span "Factures" at bounding box center [39, 68] width 27 height 9
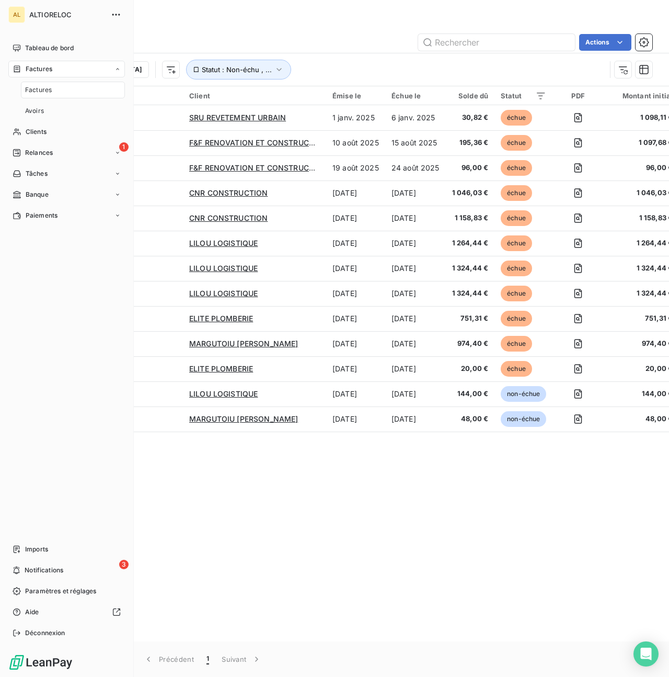
click at [39, 88] on span "Factures" at bounding box center [38, 89] width 27 height 9
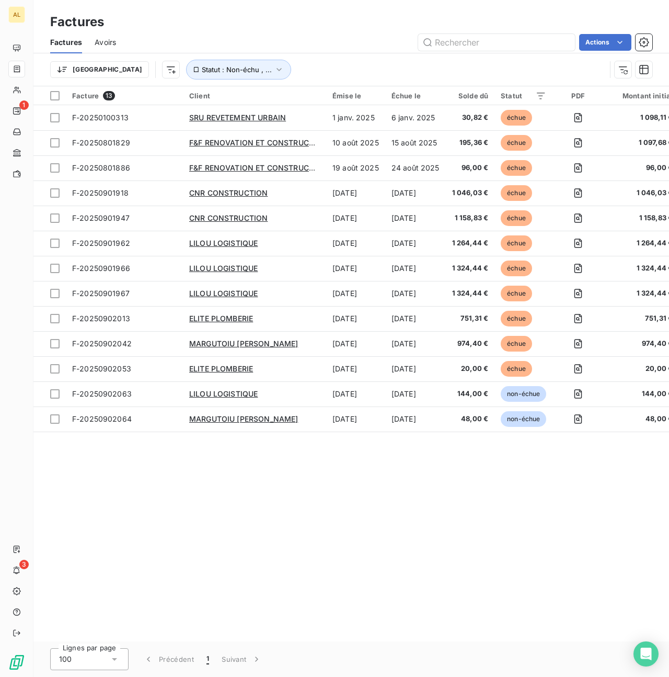
click at [252, 521] on div "Facture 13 Client Émise le Échue le Solde dû Statut PDF Montant initial Délai L…" at bounding box center [351, 363] width 636 height 555
